Goal: Task Accomplishment & Management: Manage account settings

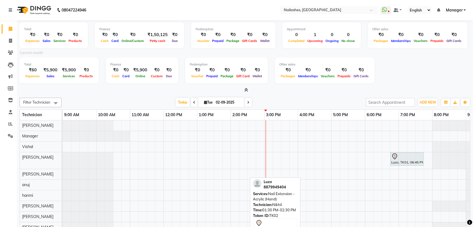
scroll to position [65, 0]
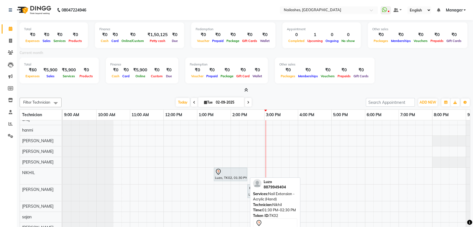
click at [233, 172] on div at bounding box center [230, 172] width 31 height 7
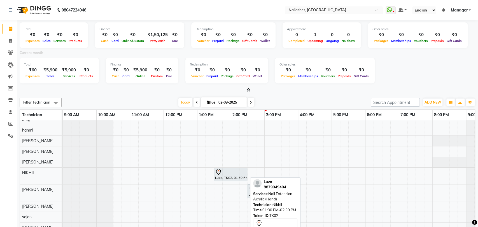
select select "7"
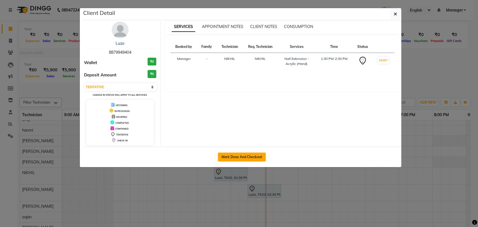
click at [243, 154] on button "Mark Done And Checkout" at bounding box center [242, 157] width 48 height 9
select select "service"
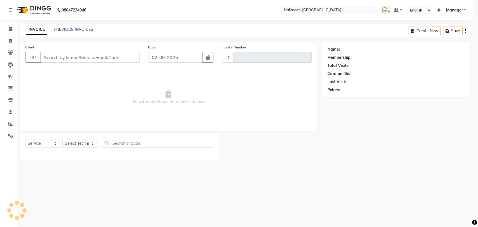
select select "3"
type input "0777"
select select "3667"
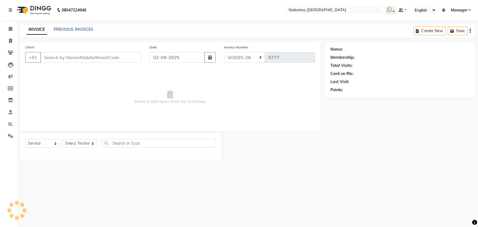
type input "88******04"
select select "80584"
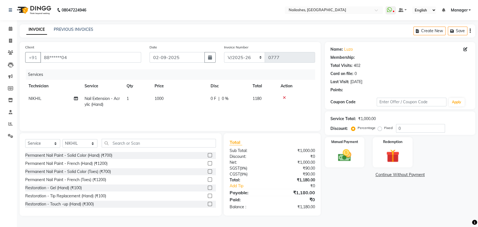
select select "1: Object"
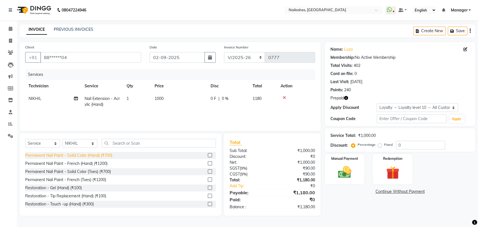
click at [103, 153] on div "Permanent Nail Paint - Solid Color (Hand) (₹700)" at bounding box center [68, 156] width 87 height 6
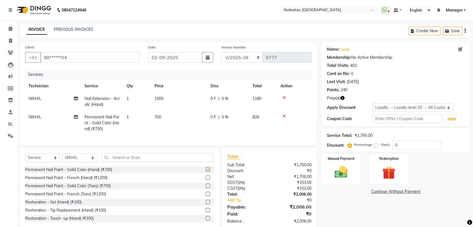
checkbox input "false"
click at [120, 161] on input "text" at bounding box center [158, 157] width 112 height 9
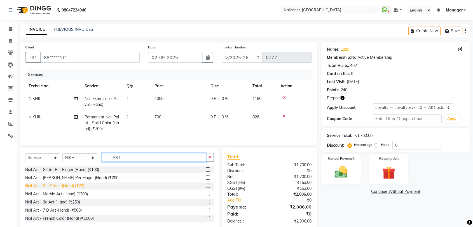
type input "ART"
click at [74, 189] on div "Nail Art - Per Stone (Hand) (₹20)" at bounding box center [54, 186] width 59 height 6
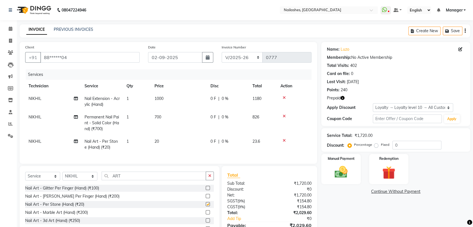
checkbox input "false"
click at [160, 138] on td "20" at bounding box center [179, 144] width 56 height 18
select select "80584"
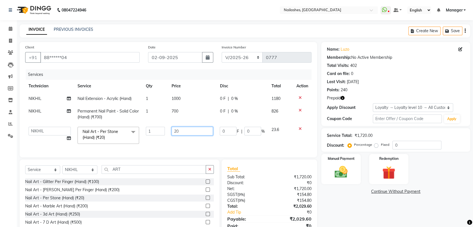
click at [188, 133] on input "20" at bounding box center [192, 131] width 41 height 9
type input "2"
type input "40"
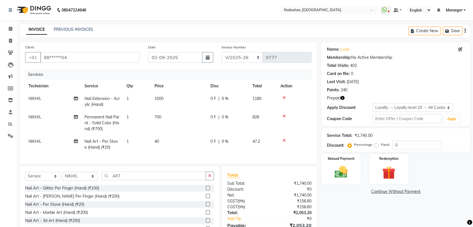
click at [134, 139] on td "1" at bounding box center [137, 144] width 28 height 18
select select "80584"
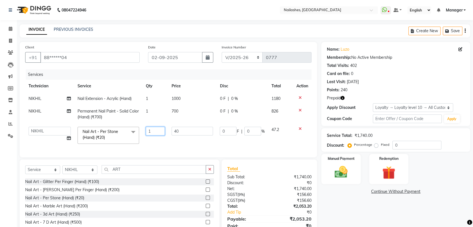
click at [151, 130] on input "1" at bounding box center [155, 131] width 19 height 9
type input "2"
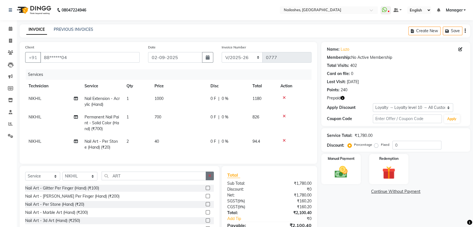
click at [211, 175] on div "Select Service Product Membership Package Voucher Prepaid Gift Card Select Tech…" at bounding box center [120, 207] width 200 height 83
click at [36, 97] on span "NIKHIL" at bounding box center [35, 98] width 13 height 5
select select "80584"
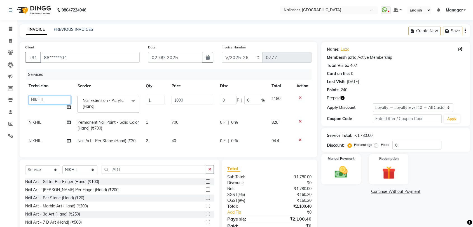
click at [47, 101] on select "Amir anand pid anuj hanmi Jenifer JOTHI Lavanya Manager muskan NIKHIL preethi r…" at bounding box center [50, 100] width 42 height 9
select select "82227"
click at [36, 124] on span "NIKHIL" at bounding box center [35, 122] width 13 height 5
select select "80584"
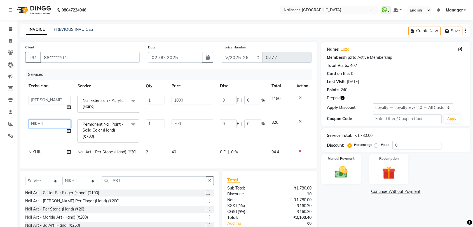
click at [51, 123] on select "Amir anand pid anuj hanmi Jenifer JOTHI Lavanya Manager muskan NIKHIL preethi r…" at bounding box center [50, 124] width 42 height 9
select select "82227"
click at [36, 150] on span "NIKHIL" at bounding box center [35, 152] width 13 height 5
select select "80584"
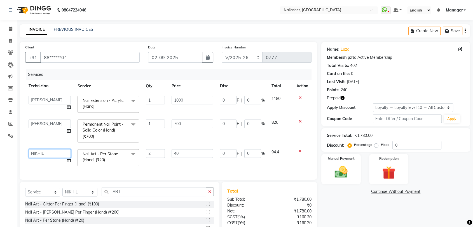
click at [47, 150] on select "Amir anand pid anuj hanmi Jenifer JOTHI Lavanya Manager muskan NIKHIL preethi r…" at bounding box center [50, 153] width 42 height 9
select select "82227"
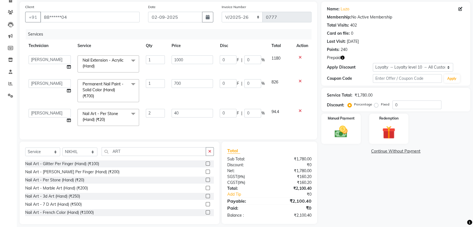
scroll to position [50, 0]
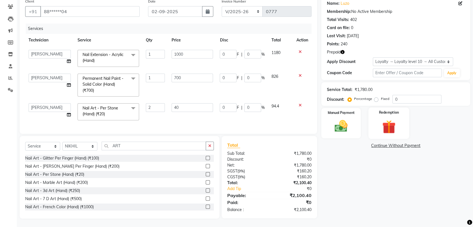
click at [388, 119] on img at bounding box center [389, 126] width 22 height 17
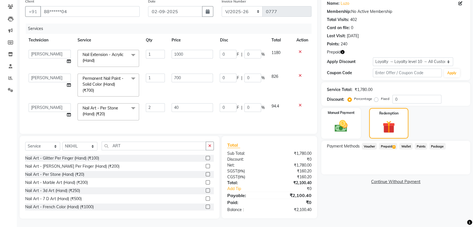
click at [390, 143] on span "Prepaid 4" at bounding box center [388, 146] width 18 height 6
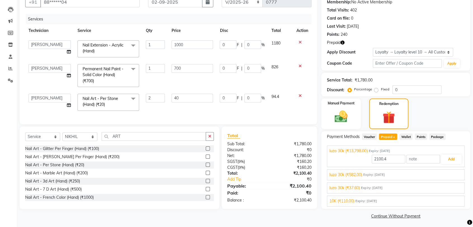
scroll to position [57, 0]
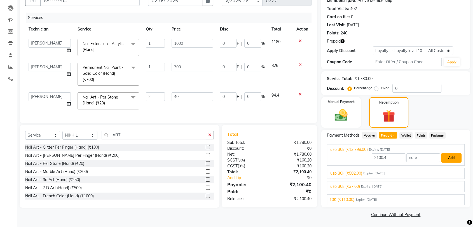
click at [450, 157] on button "Add" at bounding box center [451, 158] width 20 height 10
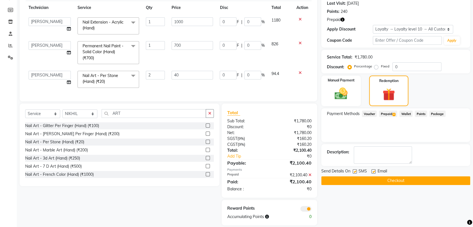
scroll to position [89, 0]
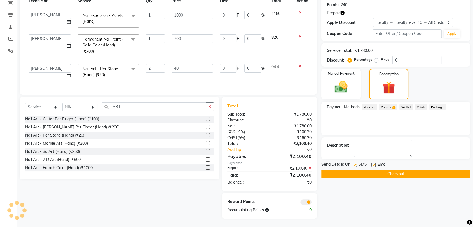
click at [394, 170] on button "Checkout" at bounding box center [395, 174] width 149 height 9
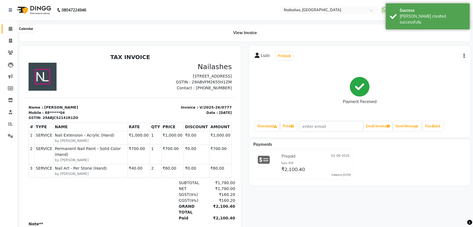
drag, startPoint x: 11, startPoint y: 29, endPoint x: 19, endPoint y: 27, distance: 8.6
click at [11, 29] on icon at bounding box center [11, 29] width 4 height 4
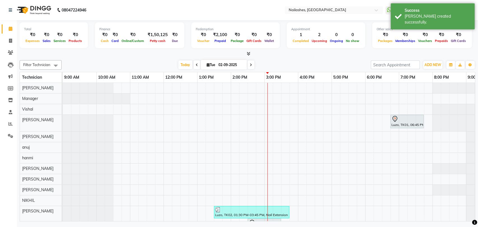
click at [248, 54] on icon at bounding box center [249, 54] width 4 height 4
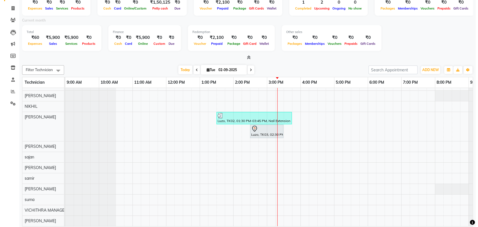
scroll to position [33, 0]
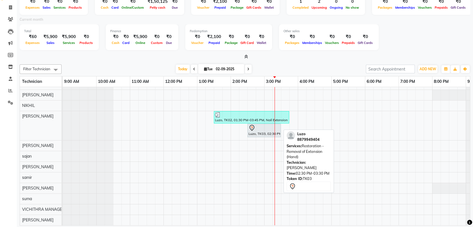
click at [263, 125] on div at bounding box center [264, 128] width 31 height 7
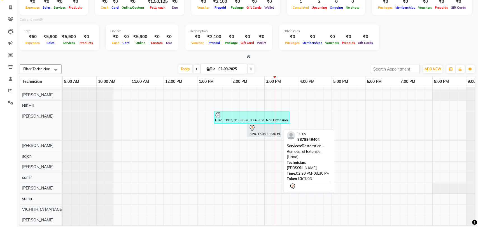
select select "7"
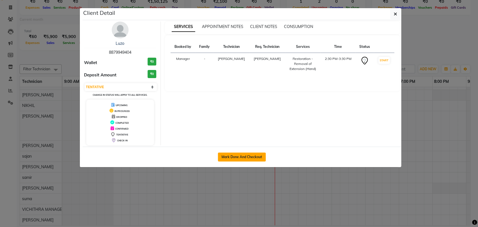
click at [251, 157] on button "Mark Done And Checkout" at bounding box center [242, 157] width 48 height 9
select select "service"
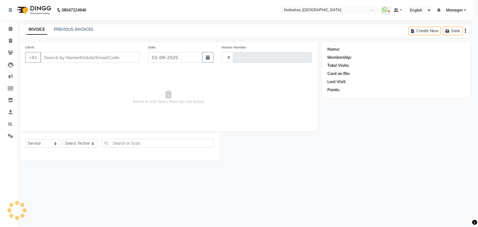
type input "0778"
select select "3"
select select "3667"
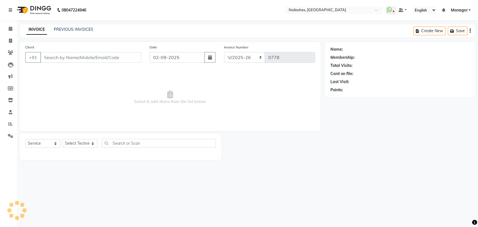
type input "88******04"
select select "82227"
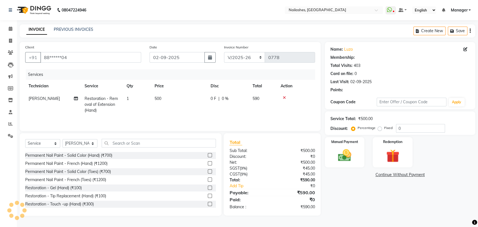
select select "1: Object"
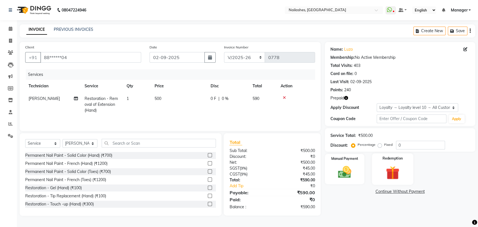
click at [393, 173] on img at bounding box center [393, 172] width 22 height 17
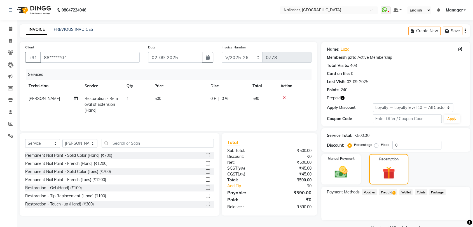
click at [390, 191] on span "Prepaid 4" at bounding box center [388, 192] width 18 height 6
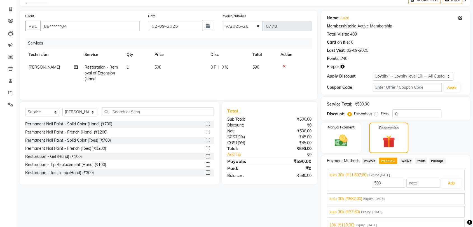
scroll to position [57, 0]
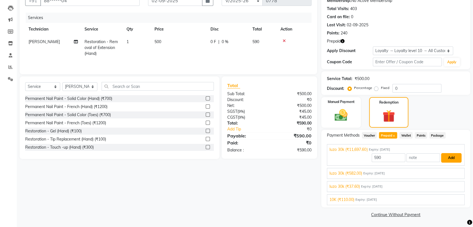
click at [453, 157] on button "Add" at bounding box center [451, 158] width 20 height 10
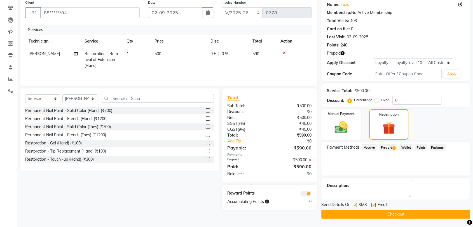
click at [399, 214] on button "Checkout" at bounding box center [395, 214] width 149 height 9
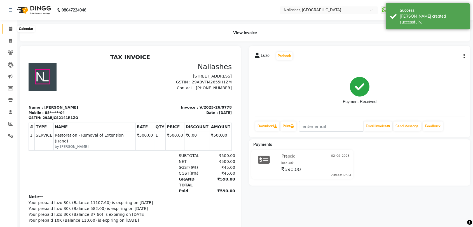
click at [10, 31] on span at bounding box center [11, 29] width 10 height 6
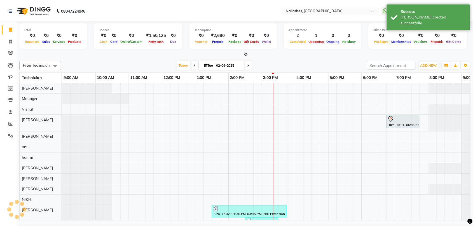
scroll to position [0, 25]
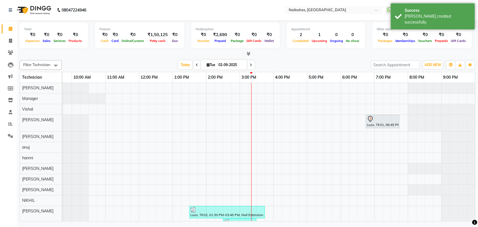
click at [246, 54] on span at bounding box center [247, 54] width 6 height 6
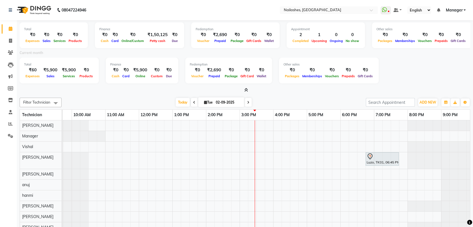
click at [301, 47] on div "Appointment 2 Completed 1 Upcoming 0 Ongoing 0 No show" at bounding box center [326, 35] width 78 height 26
click at [426, 100] on span "ADD NEW" at bounding box center [428, 102] width 17 height 4
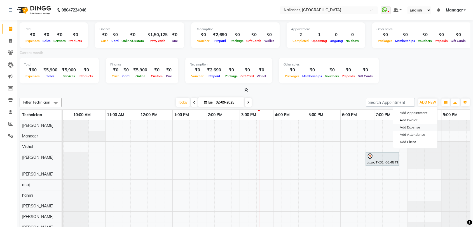
click at [414, 128] on link "Add Expense" at bounding box center [415, 127] width 44 height 7
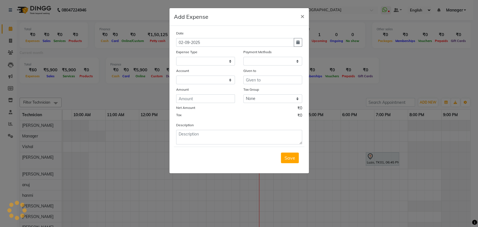
select select "1"
select select "2246"
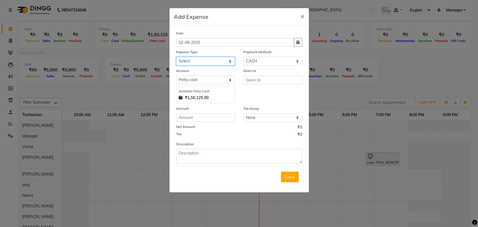
click at [207, 60] on select "Select acetone Advance Salary bank deposite BBMP Beauty products Bed charges BI…" at bounding box center [205, 61] width 59 height 9
select select "16261"
click at [208, 61] on select "Select acetone Advance Salary bank deposite BBMP Beauty products Bed charges BI…" at bounding box center [205, 61] width 59 height 9
click at [261, 81] on input "text" at bounding box center [272, 80] width 59 height 9
type input "DELIVERY BOY"
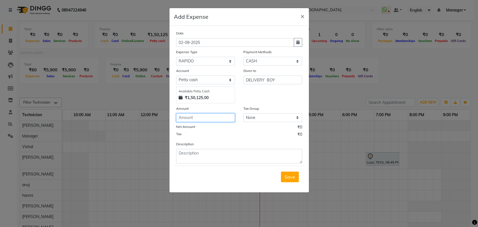
click at [190, 115] on input "number" at bounding box center [205, 117] width 59 height 9
type input "180"
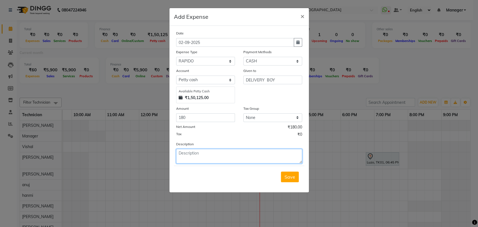
click at [210, 157] on textarea at bounding box center [239, 156] width 126 height 15
type textarea "RAPIDO DELIVER"
click at [289, 175] on span "Save" at bounding box center [289, 177] width 11 height 6
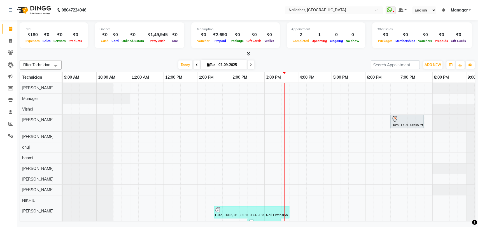
click at [249, 54] on icon at bounding box center [249, 54] width 4 height 4
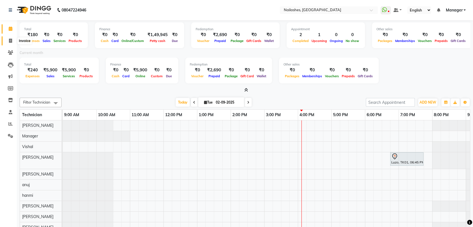
click at [9, 41] on icon at bounding box center [10, 41] width 3 height 4
select select "3667"
select select "service"
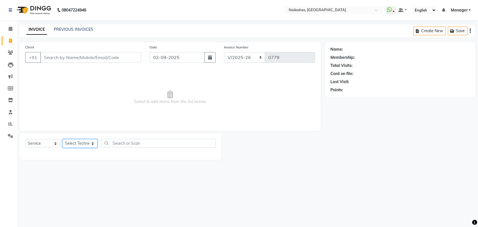
click at [93, 143] on select "Select Technician [PERSON_NAME] pid anuj hanmi [PERSON_NAME] [PERSON_NAME] Mana…" at bounding box center [79, 143] width 35 height 9
select select "82227"
click at [62, 139] on select "Select Technician [PERSON_NAME] pid anuj hanmi [PERSON_NAME] [PERSON_NAME] Mana…" at bounding box center [79, 143] width 35 height 9
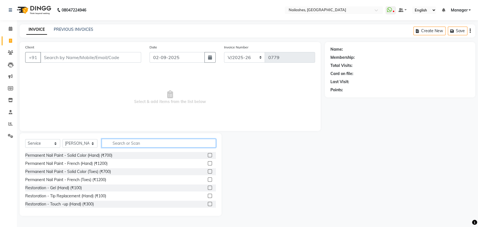
drag, startPoint x: 125, startPoint y: 143, endPoint x: 113, endPoint y: 123, distance: 23.6
click at [125, 142] on input "text" at bounding box center [159, 143] width 114 height 9
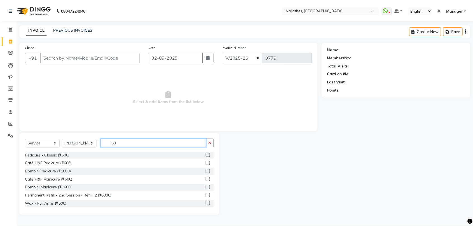
scroll to position [49, 0]
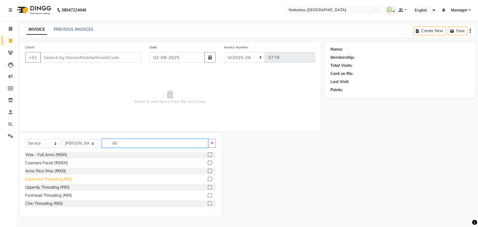
type input "60"
click at [48, 178] on div "Eyebrows Threading (₹60)" at bounding box center [48, 179] width 47 height 6
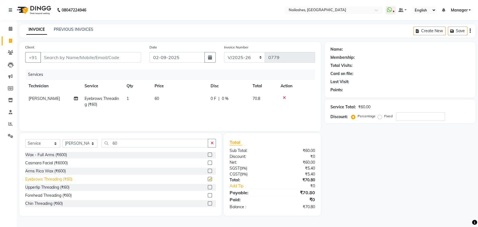
checkbox input "false"
click at [49, 185] on div "Upperlip Threading (₹60)" at bounding box center [47, 188] width 44 height 6
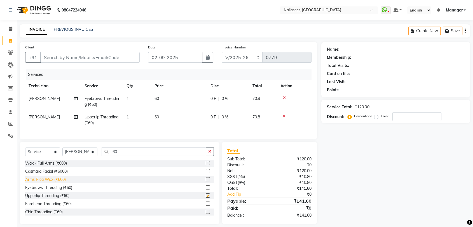
checkbox input "false"
click at [210, 153] on icon "button" at bounding box center [209, 152] width 3 height 4
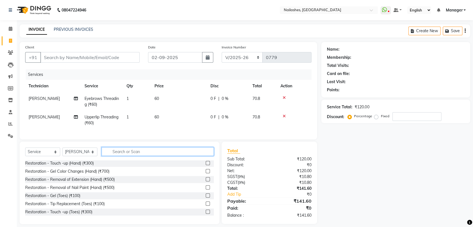
click at [144, 156] on input "text" at bounding box center [158, 151] width 112 height 9
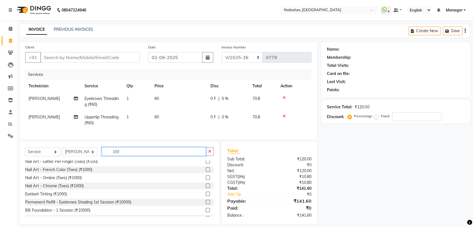
scroll to position [277, 0]
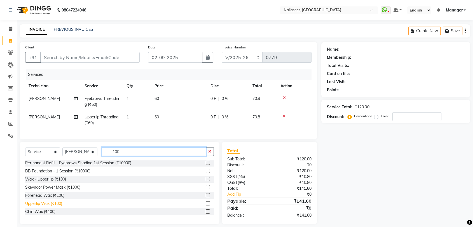
type input "100"
click at [44, 207] on div "Upperlip Wax (₹100)" at bounding box center [43, 204] width 37 height 6
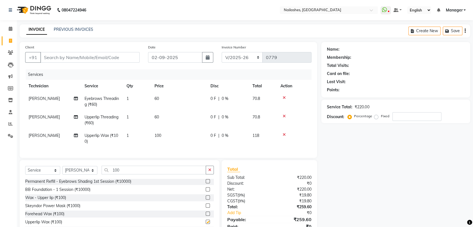
checkbox input "false"
click at [206, 171] on div "100" at bounding box center [158, 170] width 112 height 9
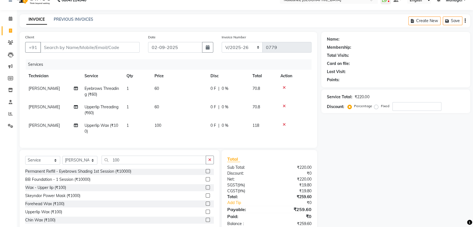
scroll to position [0, 0]
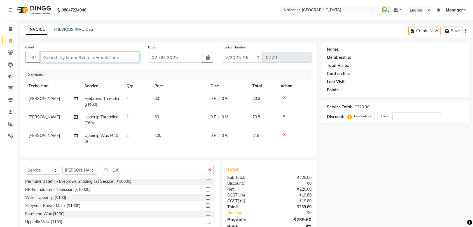
click at [69, 58] on input "Client" at bounding box center [89, 57] width 99 height 11
type input "6"
type input "0"
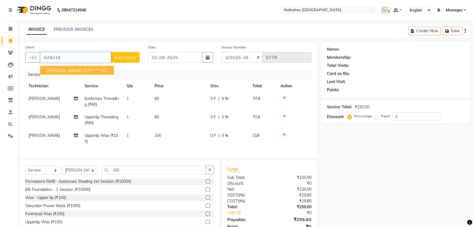
click at [61, 68] on span "[PERSON_NAME]" at bounding box center [65, 70] width 36 height 6
type input "62******53"
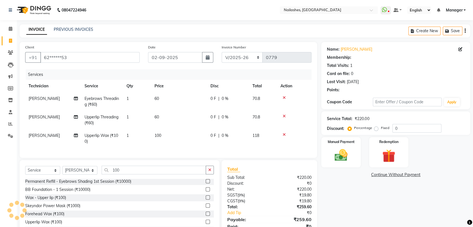
select select "1: Object"
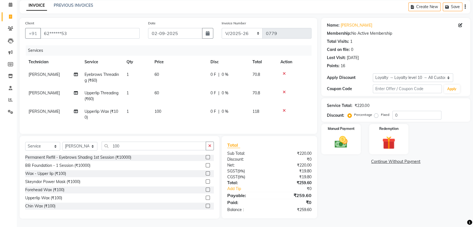
scroll to position [29, 0]
click at [343, 134] on img at bounding box center [341, 142] width 22 height 16
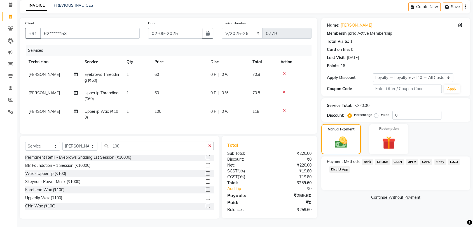
click at [383, 159] on span "ONLINE" at bounding box center [382, 162] width 15 height 6
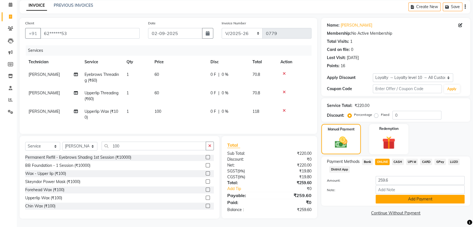
click at [413, 195] on button "Add Payment" at bounding box center [420, 199] width 89 height 9
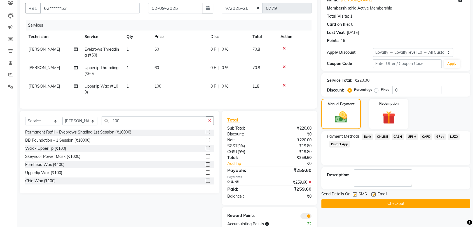
scroll to position [67, 0]
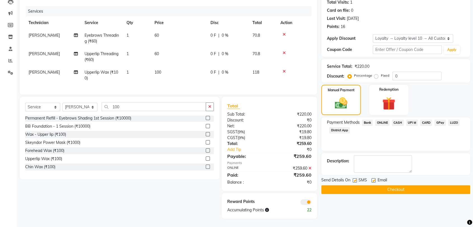
click at [386, 185] on button "Checkout" at bounding box center [395, 189] width 149 height 9
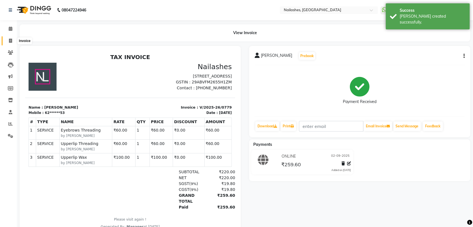
click at [12, 39] on icon at bounding box center [10, 41] width 3 height 4
select select "service"
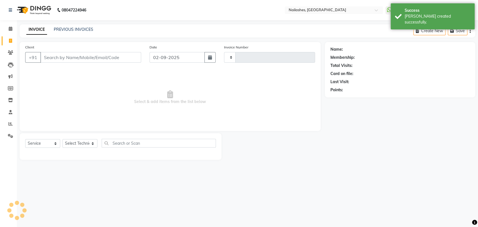
type input "0780"
select select "3667"
click at [10, 27] on icon at bounding box center [11, 29] width 4 height 4
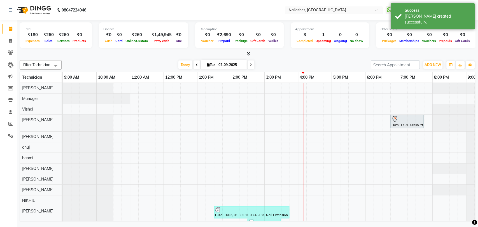
click at [249, 50] on div "Total ₹180 Expenses ₹260 Sales ₹260 Services ₹0 Products Finance ₹0 Cash ₹0 Car…" at bounding box center [248, 38] width 456 height 37
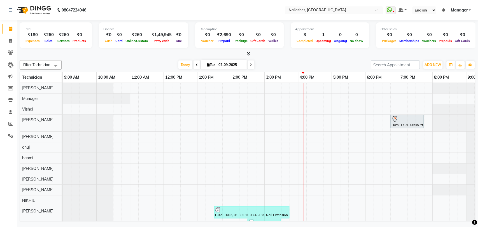
click at [250, 53] on icon at bounding box center [249, 54] width 4 height 4
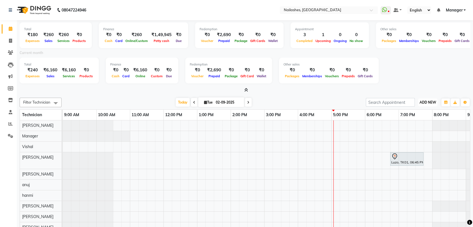
click at [428, 102] on span "ADD NEW" at bounding box center [428, 102] width 17 height 4
click at [413, 125] on link "Add Expense" at bounding box center [415, 127] width 44 height 7
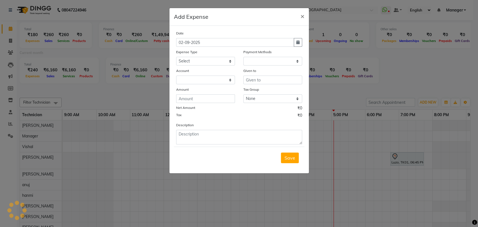
select select "1"
select select "2246"
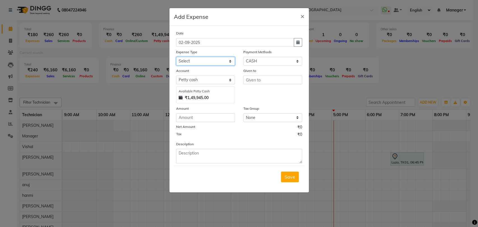
drag, startPoint x: 207, startPoint y: 58, endPoint x: 205, endPoint y: 56, distance: 3.2
click at [207, 58] on select "Select acetone Advance Salary bank deposite BBMP Beauty products Bed charges BI…" at bounding box center [205, 61] width 59 height 9
select select "21438"
click at [202, 62] on select "Select acetone Advance Salary bank deposite BBMP Beauty products Bed charges BI…" at bounding box center [205, 61] width 59 height 9
click at [254, 81] on input "text" at bounding box center [272, 80] width 59 height 9
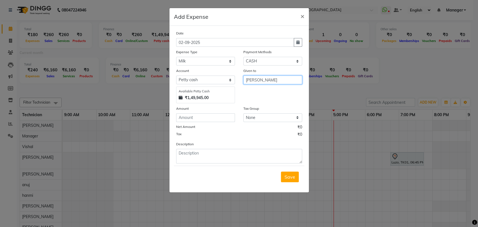
type input "[PERSON_NAME]"
drag, startPoint x: 192, startPoint y: 118, endPoint x: 206, endPoint y: 110, distance: 16.5
click at [192, 118] on input "number" at bounding box center [205, 117] width 59 height 9
type input "60"
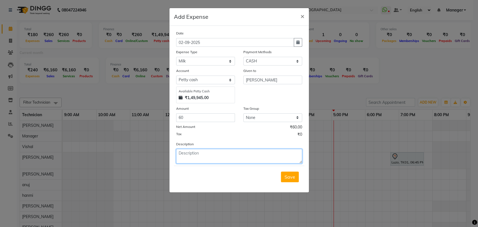
drag, startPoint x: 190, startPoint y: 158, endPoint x: 197, endPoint y: 150, distance: 10.7
click at [190, 157] on textarea at bounding box center [239, 156] width 126 height 15
type textarea "MILK"
click at [292, 174] on span "Save" at bounding box center [289, 177] width 11 height 6
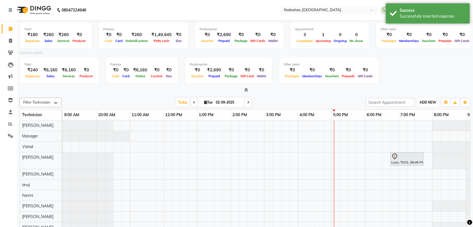
click at [428, 102] on span "ADD NEW" at bounding box center [428, 102] width 17 height 4
click at [417, 127] on link "Add Expense" at bounding box center [415, 127] width 44 height 7
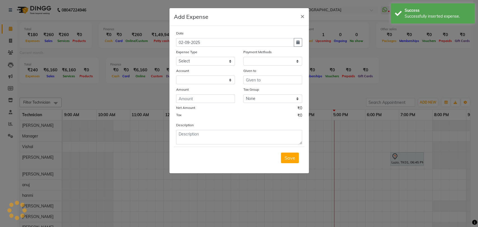
select select "1"
select select "2246"
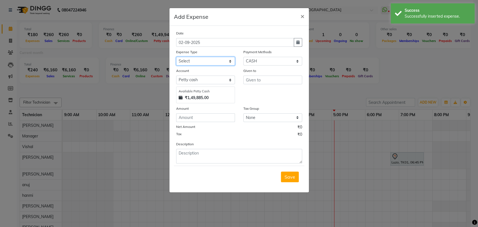
click at [183, 61] on select "Select acetone Advance Salary bank deposite BBMP Beauty products Bed charges BI…" at bounding box center [205, 61] width 59 height 9
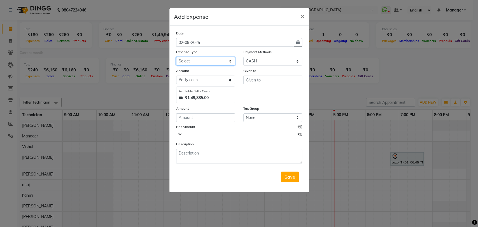
select select "16348"
click at [217, 61] on select "Select acetone Advance Salary bank deposite BBMP Beauty products Bed charges BI…" at bounding box center [205, 61] width 59 height 9
click at [254, 77] on input "text" at bounding box center [272, 80] width 59 height 9
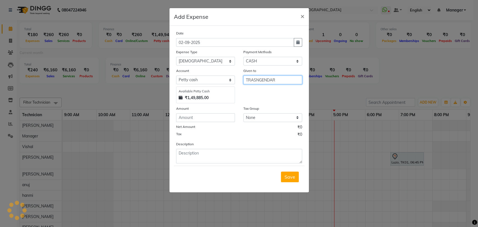
type input "TRASNGENDAR"
click at [200, 115] on input "number" at bounding box center [205, 117] width 59 height 9
type input "50"
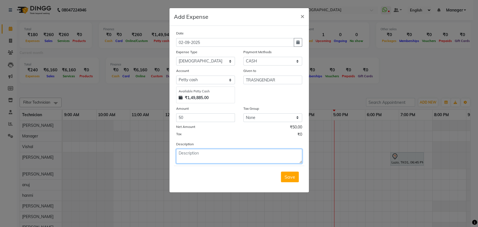
click at [182, 152] on textarea at bounding box center [239, 156] width 126 height 15
type textarea "[DEMOGRAPHIC_DATA]"
click at [291, 174] on span "Save" at bounding box center [289, 177] width 11 height 6
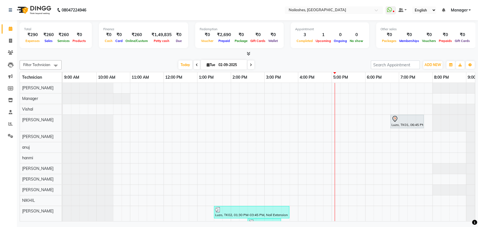
click at [247, 52] on icon at bounding box center [249, 54] width 4 height 4
